Goal: Complete application form

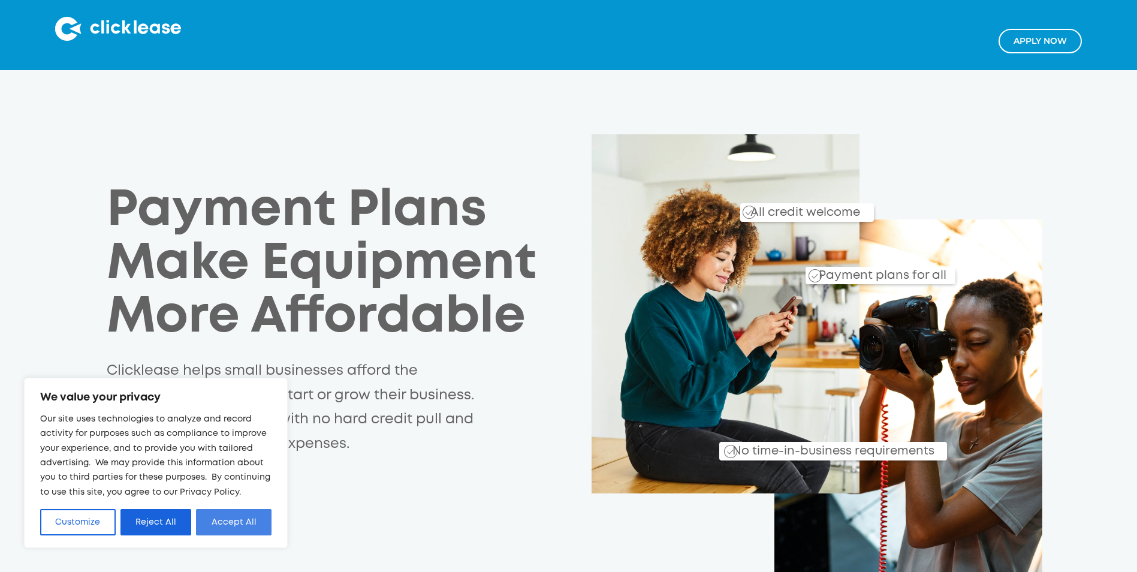
click at [235, 527] on button "Accept All" at bounding box center [234, 522] width 76 height 26
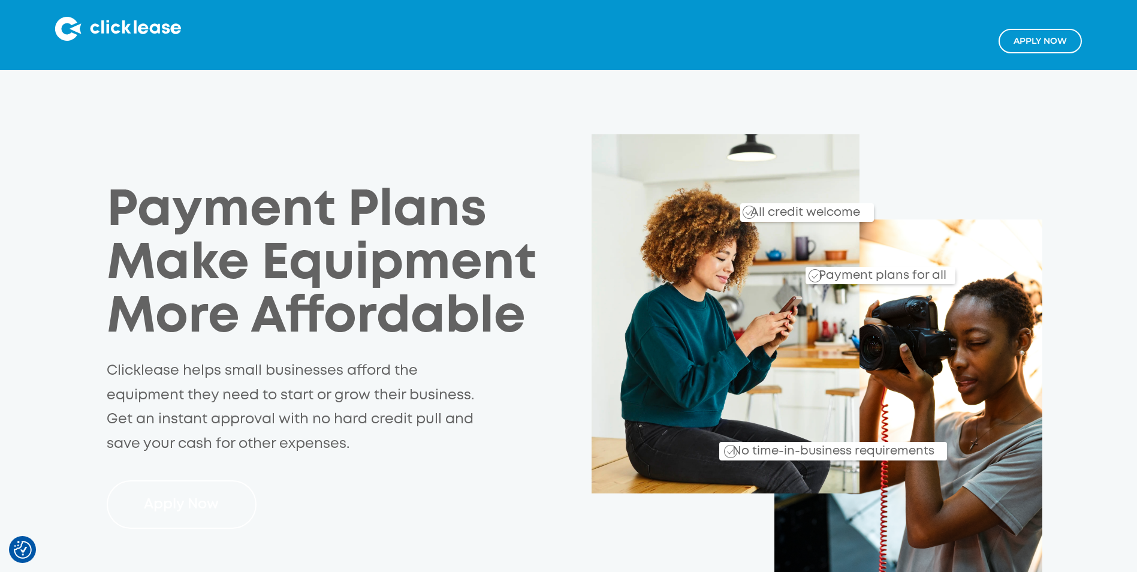
click at [191, 505] on link "Apply Now" at bounding box center [182, 504] width 150 height 49
click at [1044, 42] on link "Apply NOw" at bounding box center [1040, 41] width 83 height 25
click at [188, 509] on link "Apply Now" at bounding box center [182, 504] width 150 height 49
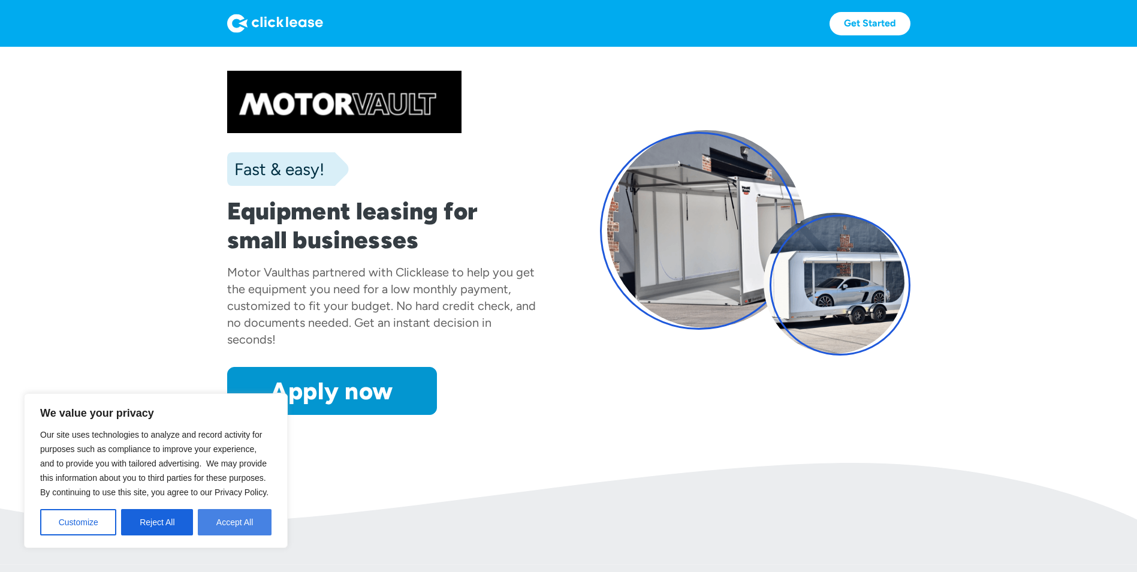
click at [233, 522] on button "Accept All" at bounding box center [235, 522] width 74 height 26
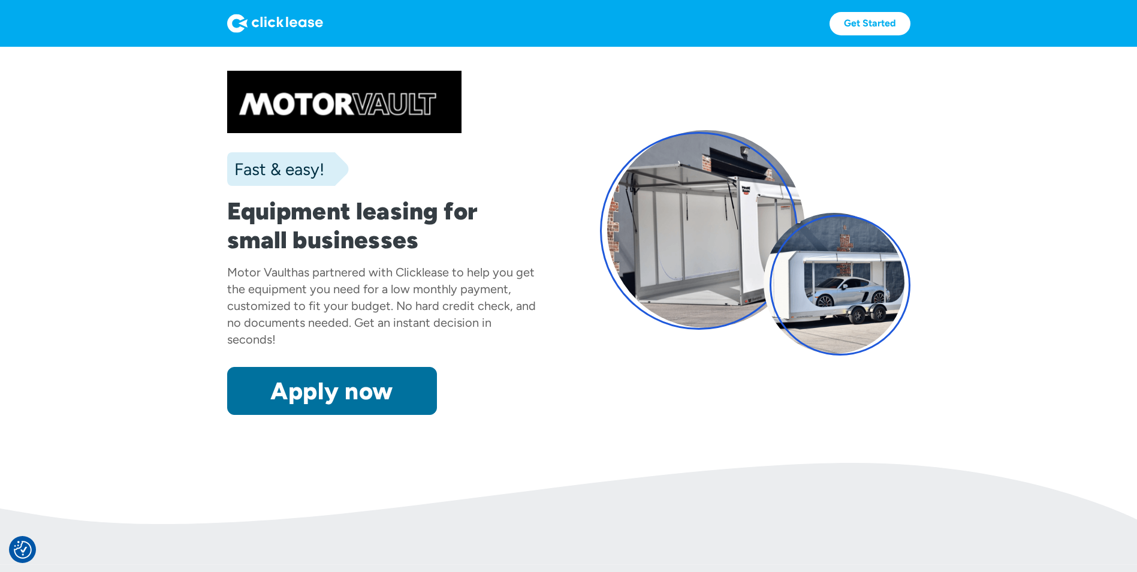
click at [328, 396] on link "Apply now" at bounding box center [332, 391] width 210 height 48
